Goal: Task Accomplishment & Management: Manage account settings

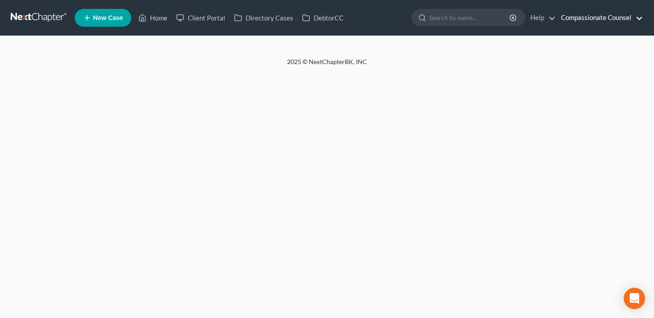
click at [597, 16] on link "Compassionate Counsel" at bounding box center [599, 18] width 86 height 16
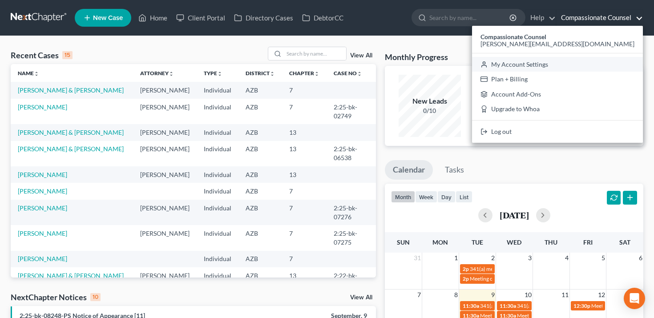
click at [571, 67] on link "My Account Settings" at bounding box center [557, 64] width 171 height 15
select select "22"
select select "3"
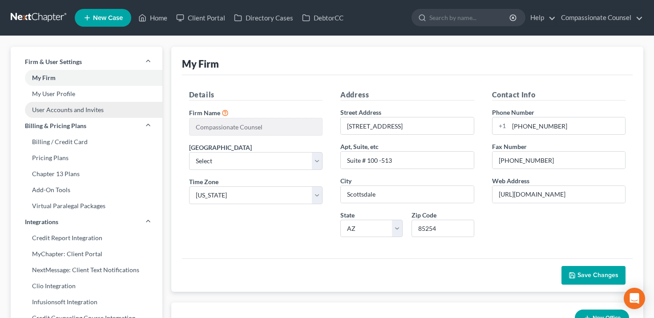
click at [121, 107] on link "User Accounts and Invites" at bounding box center [87, 110] width 152 height 16
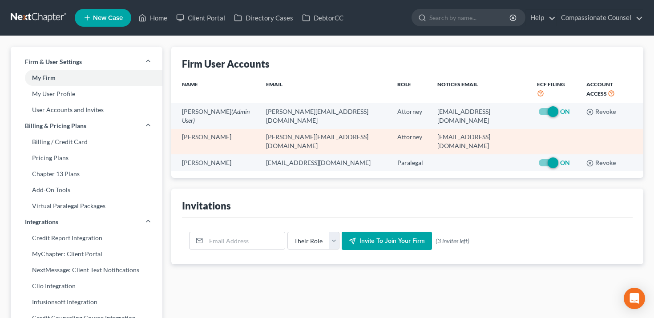
click at [471, 136] on td "[EMAIL_ADDRESS][DOMAIN_NAME]" at bounding box center [480, 141] width 100 height 25
copy td "[EMAIL_ADDRESS][DOMAIN_NAME]"
